Goal: Information Seeking & Learning: Learn about a topic

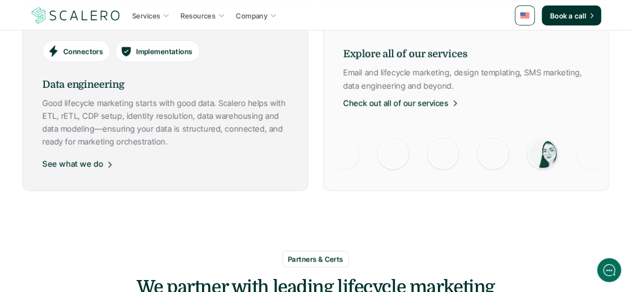
scroll to position [778, 0]
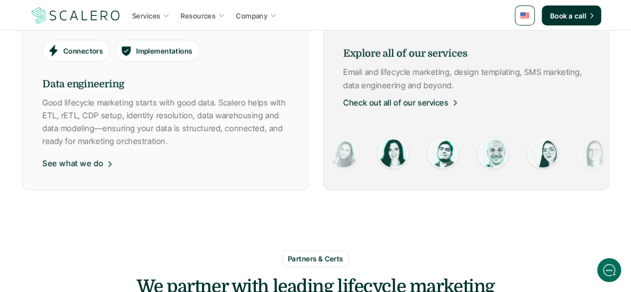
click at [372, 111] on div "Explore all of our services Email and lifecycle marketing, design templating, S…" at bounding box center [466, 82] width 286 height 73
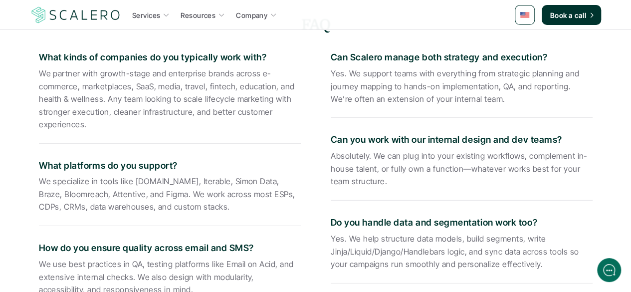
scroll to position [1378, 0]
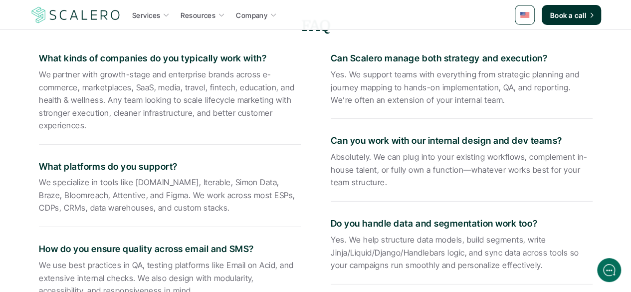
drag, startPoint x: 273, startPoint y: 191, endPoint x: 313, endPoint y: 89, distance: 108.6
click at [313, 89] on div "What kinds of companies do you typically work with? We partner with growth-stag…" at bounding box center [316, 257] width 554 height 433
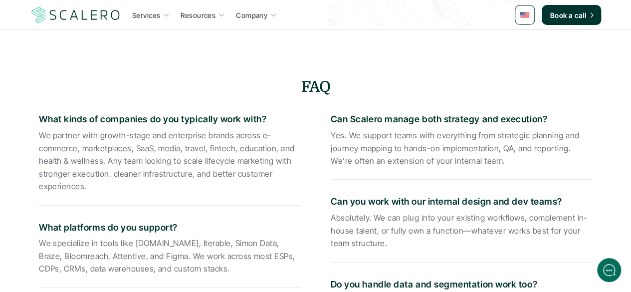
click at [297, 109] on div "What kinds of companies do you typically work with? We partner with growth-stag…" at bounding box center [170, 153] width 262 height 103
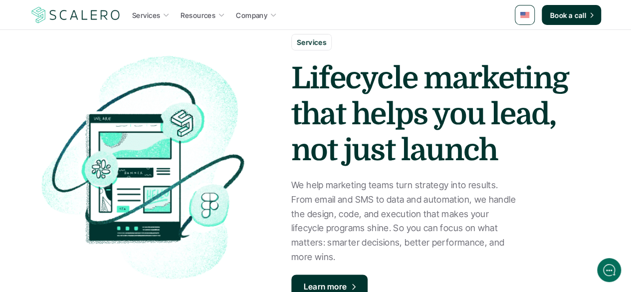
scroll to position [0, 0]
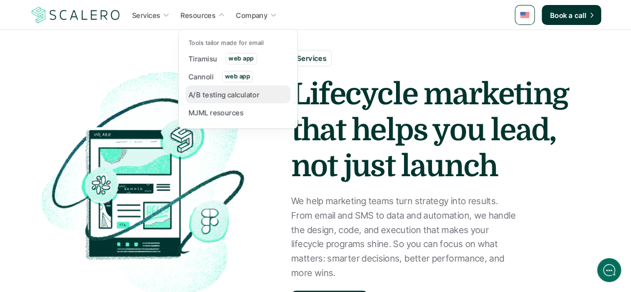
click at [213, 101] on link "A/B testing calculator" at bounding box center [238, 94] width 105 height 18
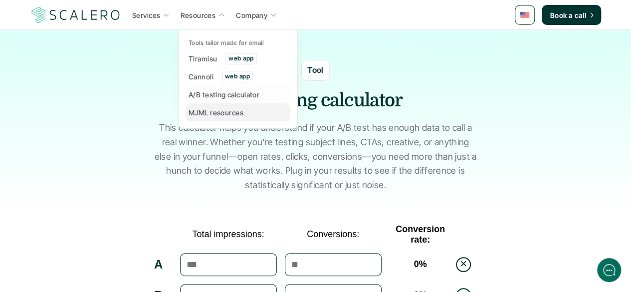
click at [221, 111] on p "MJML resources" at bounding box center [216, 112] width 55 height 10
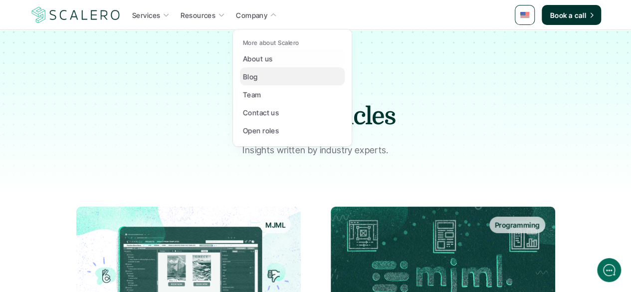
click at [263, 82] on link "Blog" at bounding box center [292, 76] width 105 height 18
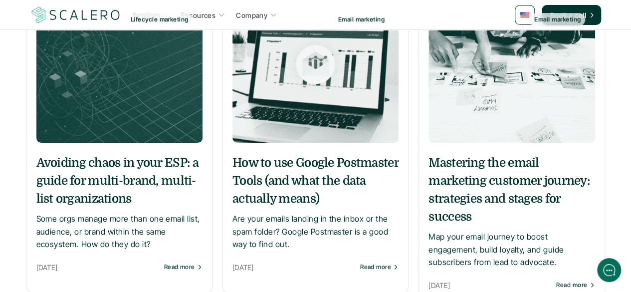
scroll to position [213, 0]
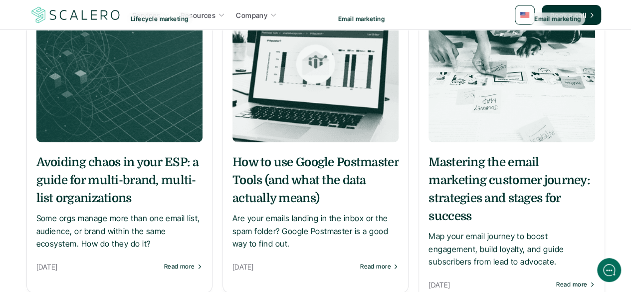
click at [135, 223] on p "Some orgs manage more than one email list, audience, or brand within the same e…" at bounding box center [119, 231] width 166 height 38
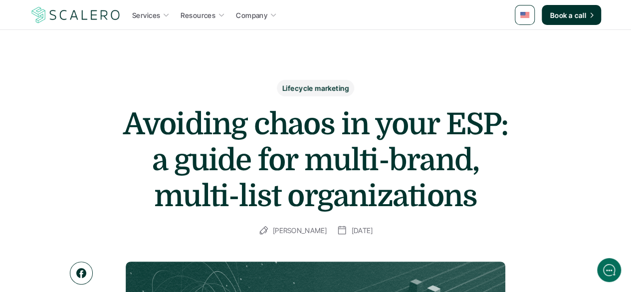
click at [263, 209] on h1 "Avoiding chaos in your ESP: a guide for multi-brand, multi-list organizations" at bounding box center [315, 160] width 399 height 108
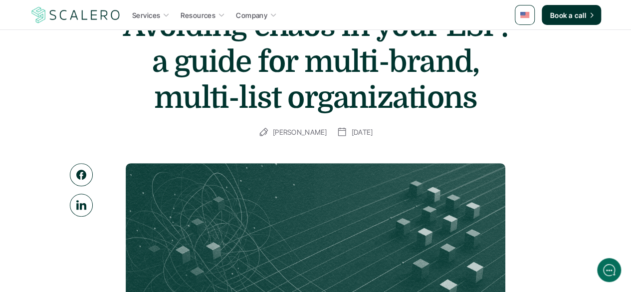
scroll to position [99, 0]
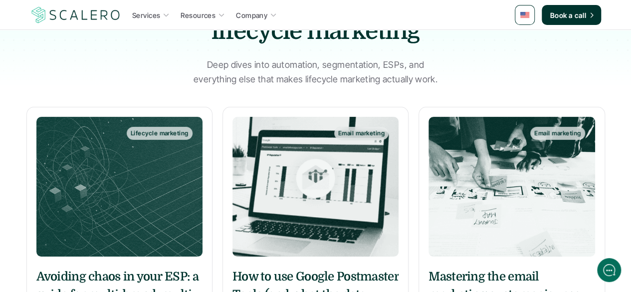
click at [318, 126] on img at bounding box center [315, 187] width 166 height 140
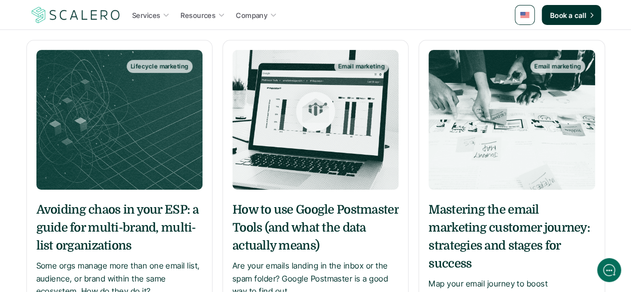
scroll to position [167, 0]
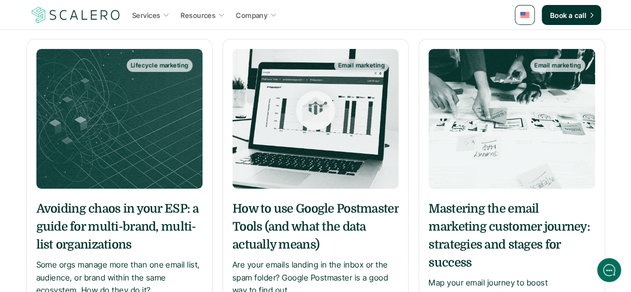
click at [480, 175] on img at bounding box center [511, 119] width 166 height 140
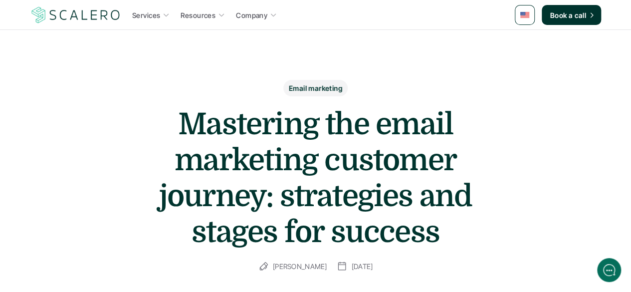
click at [303, 165] on h1 "Mastering the email marketing customer journey: strategies and stages for succe…" at bounding box center [315, 178] width 399 height 144
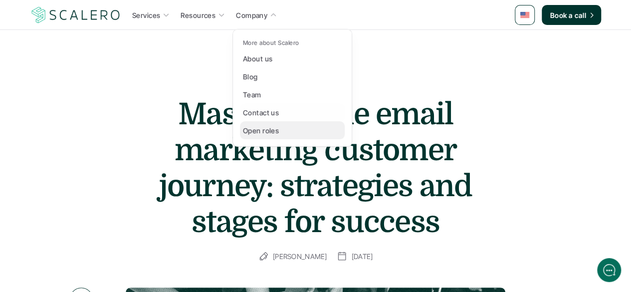
click at [262, 128] on p "Open roles" at bounding box center [261, 130] width 36 height 10
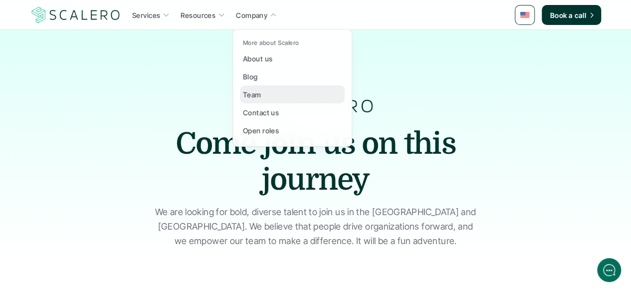
click at [254, 94] on p "Team" at bounding box center [252, 94] width 18 height 10
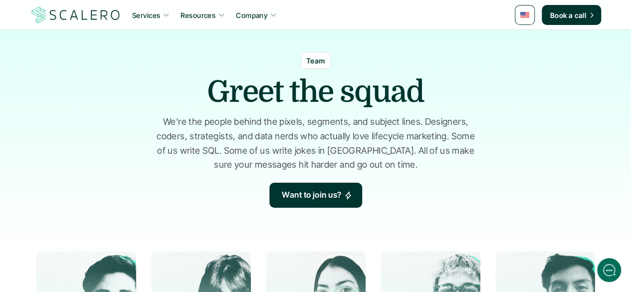
scroll to position [33, 0]
click at [172, 174] on div "Team Greet the squad We’re the people behind the pixels, segments, and subject …" at bounding box center [315, 130] width 598 height 155
drag, startPoint x: 84, startPoint y: 72, endPoint x: 87, endPoint y: 65, distance: 8.1
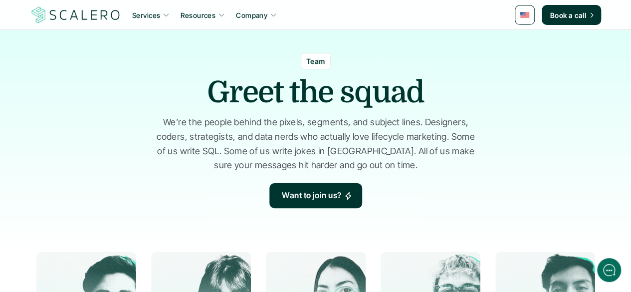
click at [87, 65] on div "Team Greet the squad We’re the people behind the pixels, segments, and subject …" at bounding box center [315, 130] width 598 height 155
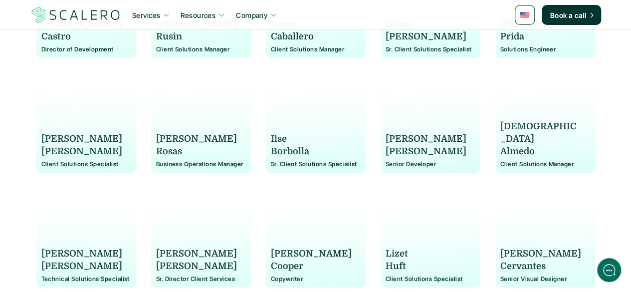
scroll to position [555, 0]
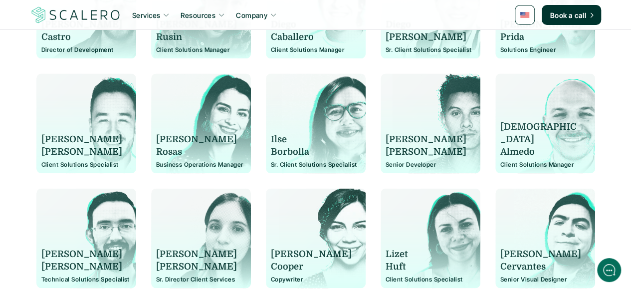
drag, startPoint x: 312, startPoint y: 147, endPoint x: 265, endPoint y: 145, distance: 46.9
click at [265, 145] on div "[PERSON_NAME] Client Solutions Expert [PERSON_NAME] Client Solutions Manager [P…" at bounding box center [315, 123] width 598 height 788
copy div "[PERSON_NAME]"
click at [284, 152] on p "Borbolla" at bounding box center [311, 152] width 81 height 12
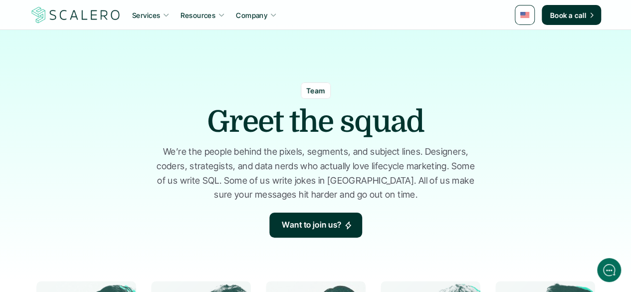
scroll to position [0, 0]
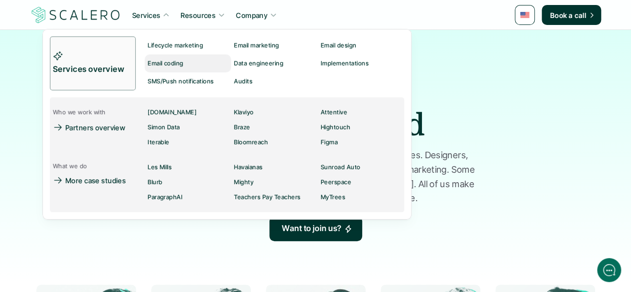
click at [189, 66] on div "Email coding" at bounding box center [169, 63] width 42 height 12
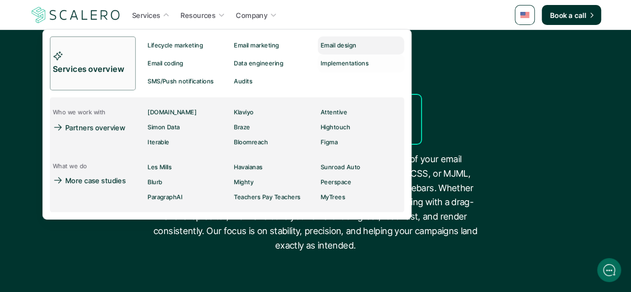
click at [324, 44] on p "Email design" at bounding box center [339, 45] width 36 height 7
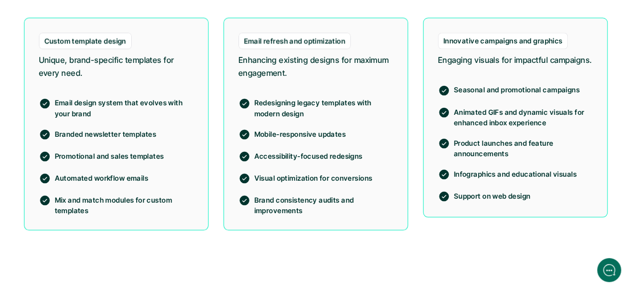
scroll to position [841, 0]
